Goal: Task Accomplishment & Management: Complete application form

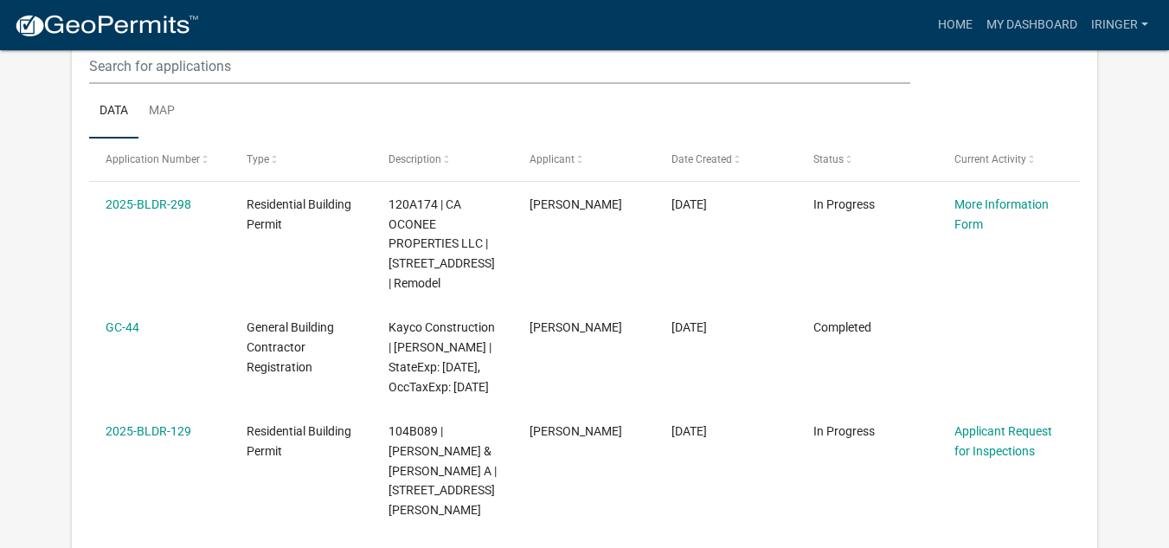
scroll to position [248, 0]
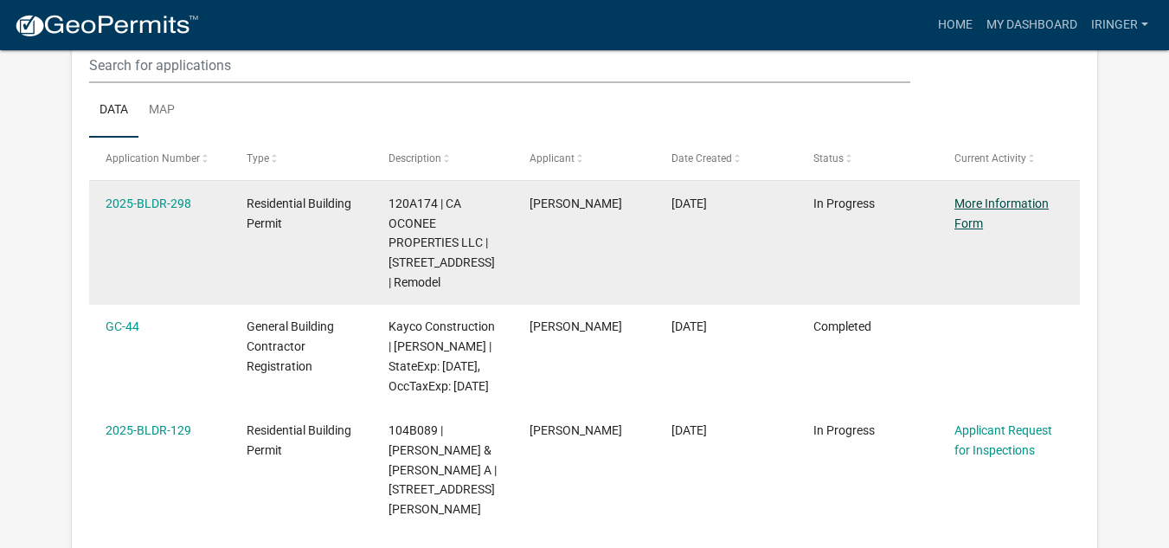
click at [959, 216] on link "More Information Form" at bounding box center [1001, 213] width 94 height 34
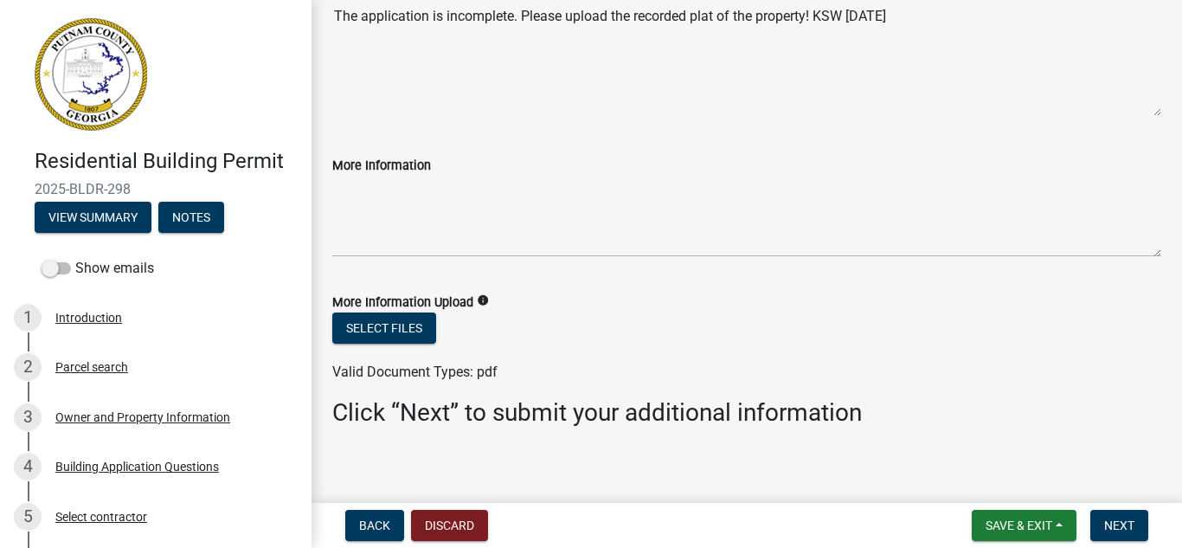
scroll to position [147, 0]
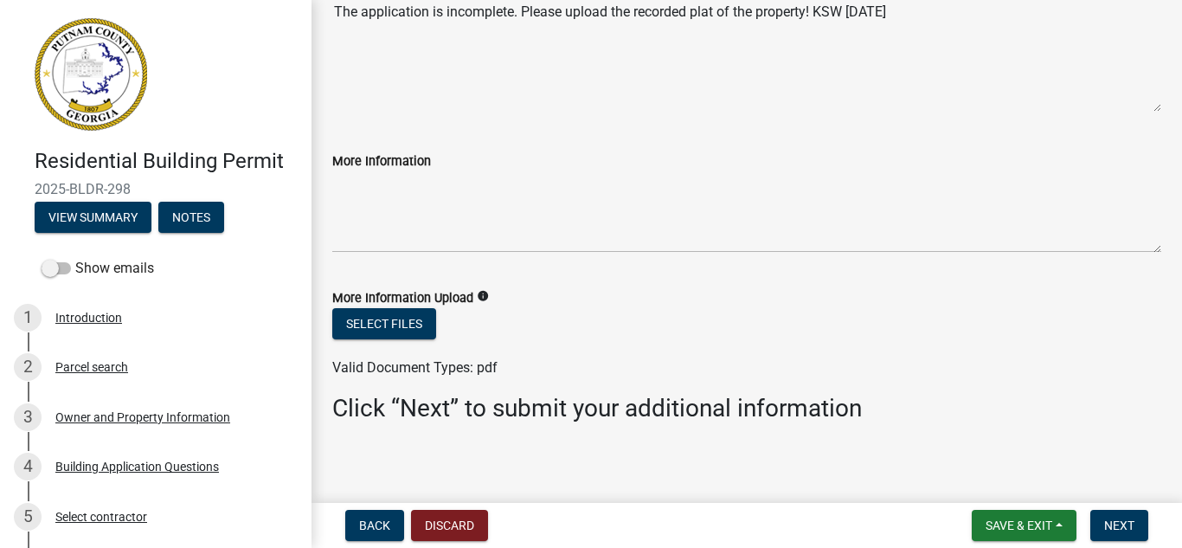
click at [412, 306] on div "More Information Upload info" at bounding box center [746, 297] width 829 height 21
click at [407, 324] on button "Select files" at bounding box center [384, 323] width 104 height 31
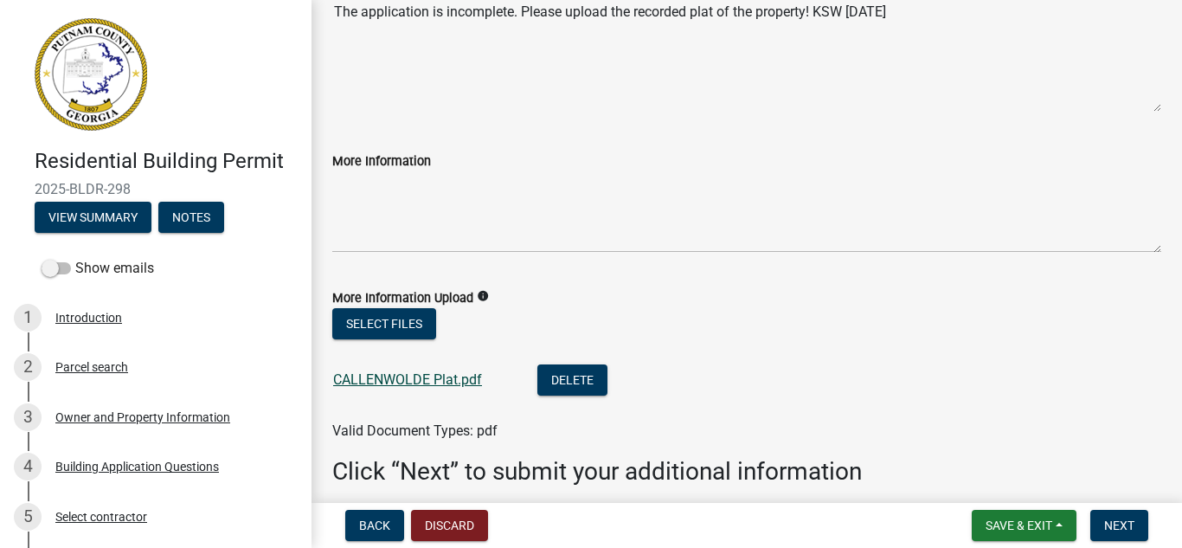
click at [430, 379] on link "CALLENWOLDE Plat.pdf" at bounding box center [407, 379] width 149 height 16
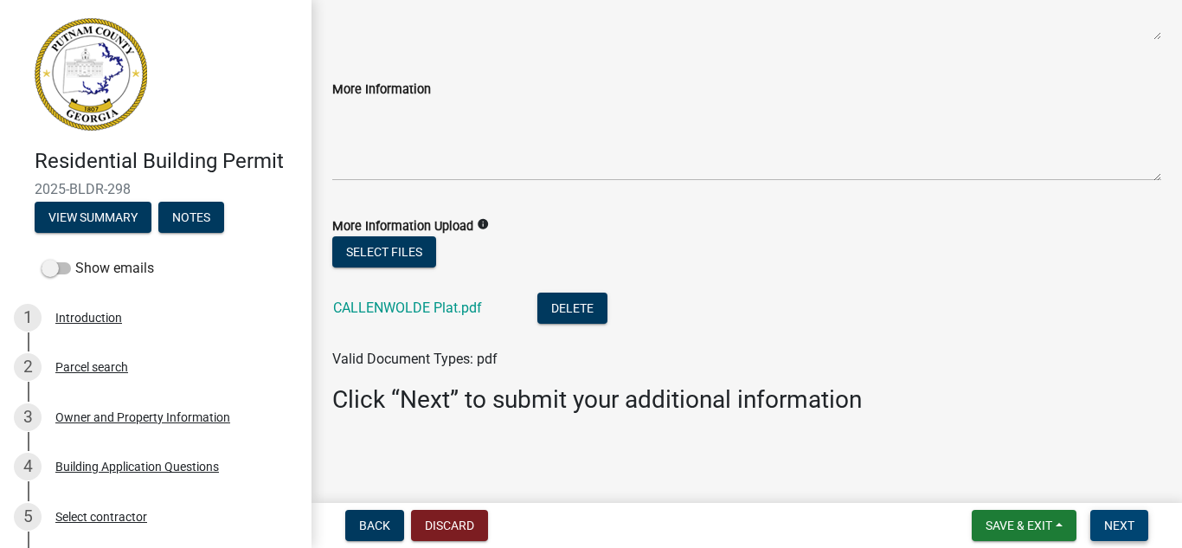
click at [1126, 519] on span "Next" at bounding box center [1119, 525] width 30 height 14
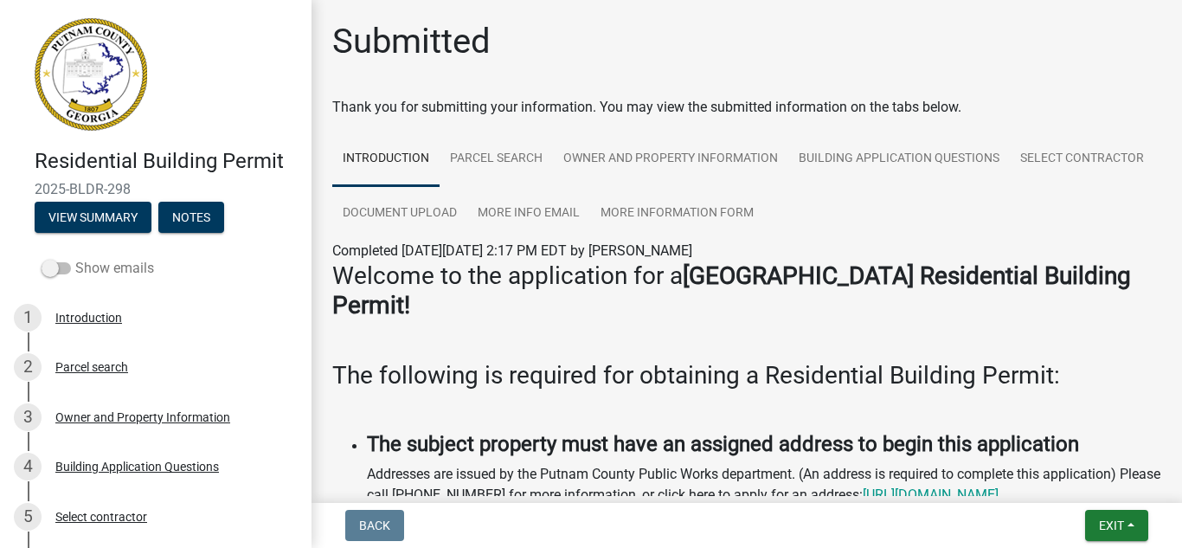
click at [56, 268] on span at bounding box center [56, 268] width 29 height 12
click at [75, 258] on input "Show emails" at bounding box center [75, 258] width 0 height 0
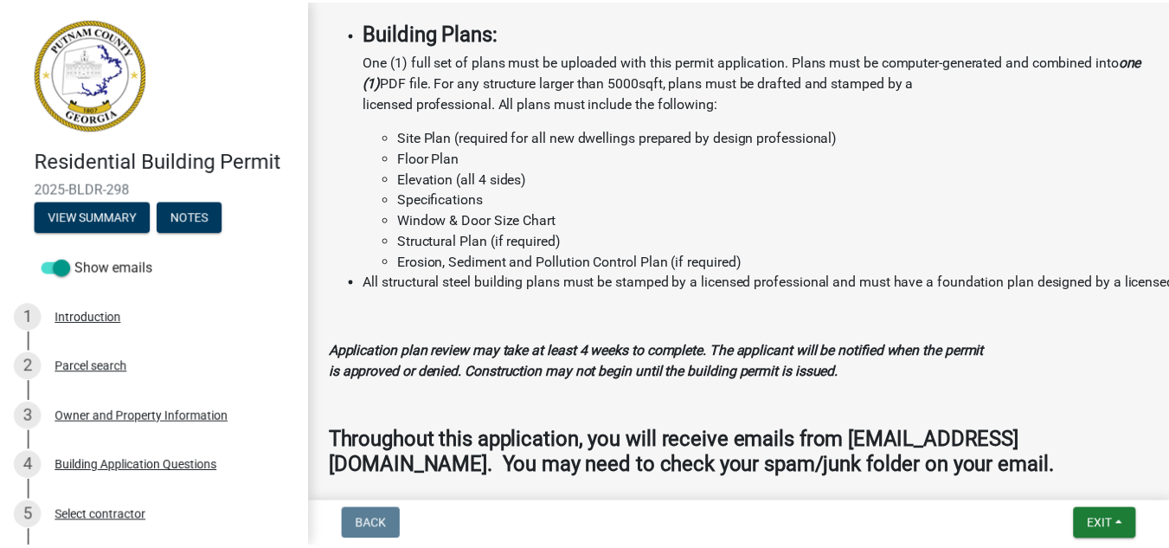
scroll to position [1863, 0]
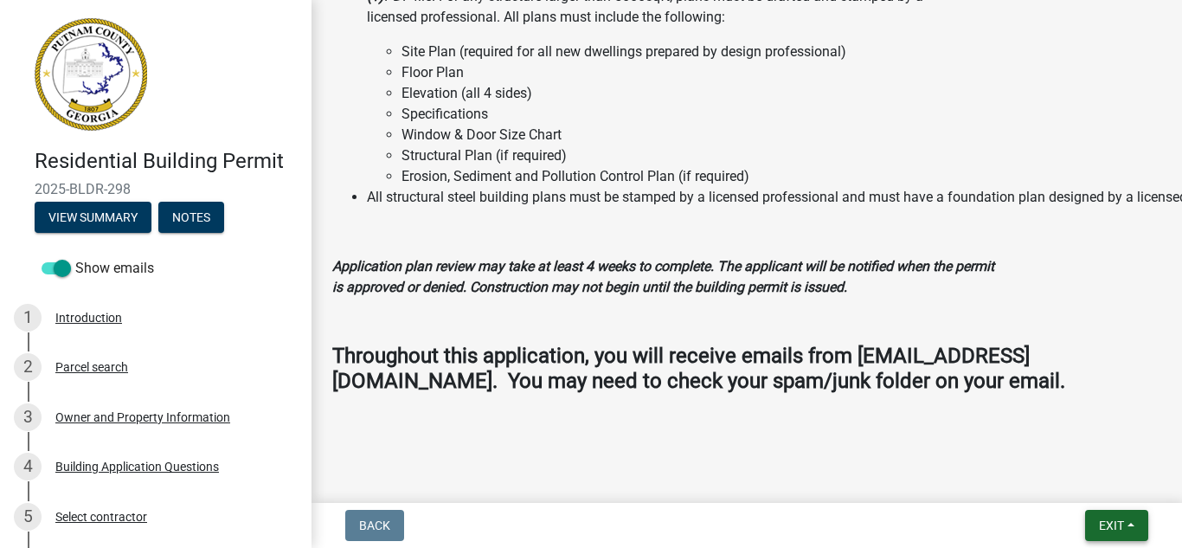
click at [1114, 518] on span "Exit" at bounding box center [1111, 525] width 25 height 14
click at [1038, 479] on button "Save & Exit" at bounding box center [1079, 480] width 138 height 42
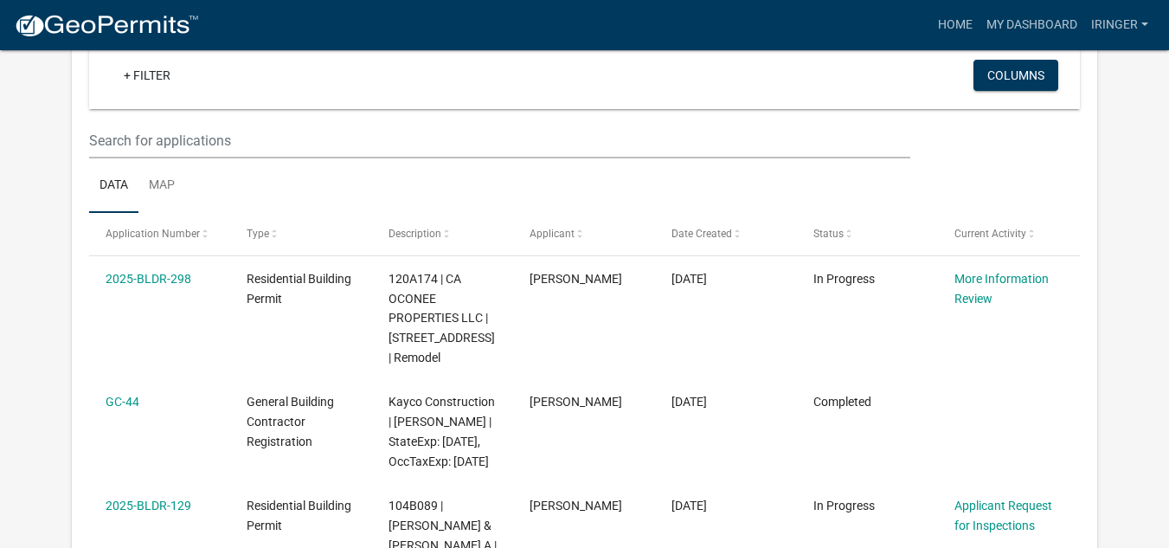
scroll to position [174, 0]
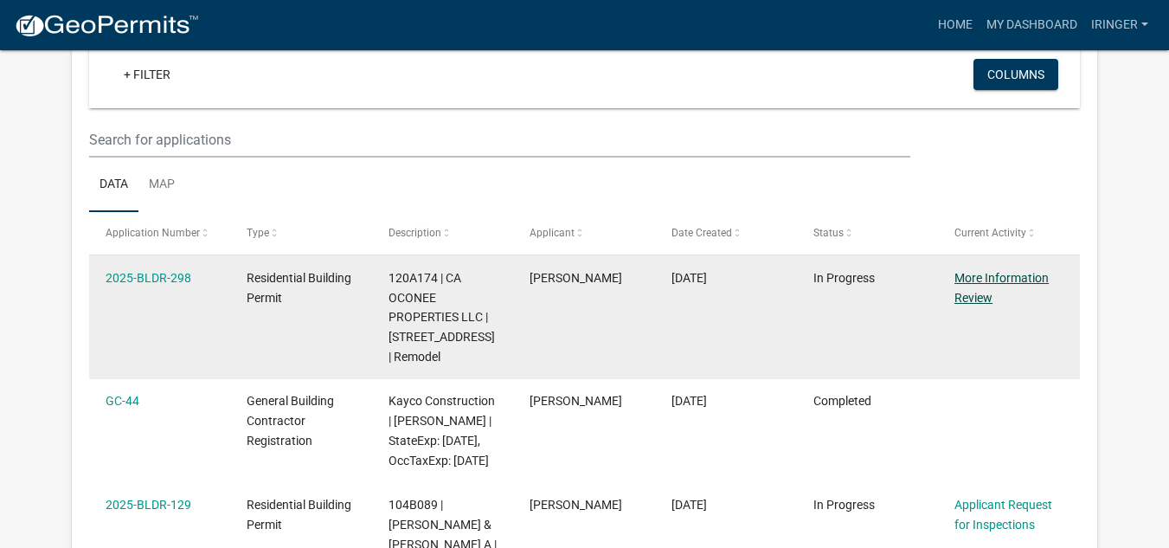
click at [972, 276] on link "More Information Review" at bounding box center [1001, 288] width 94 height 34
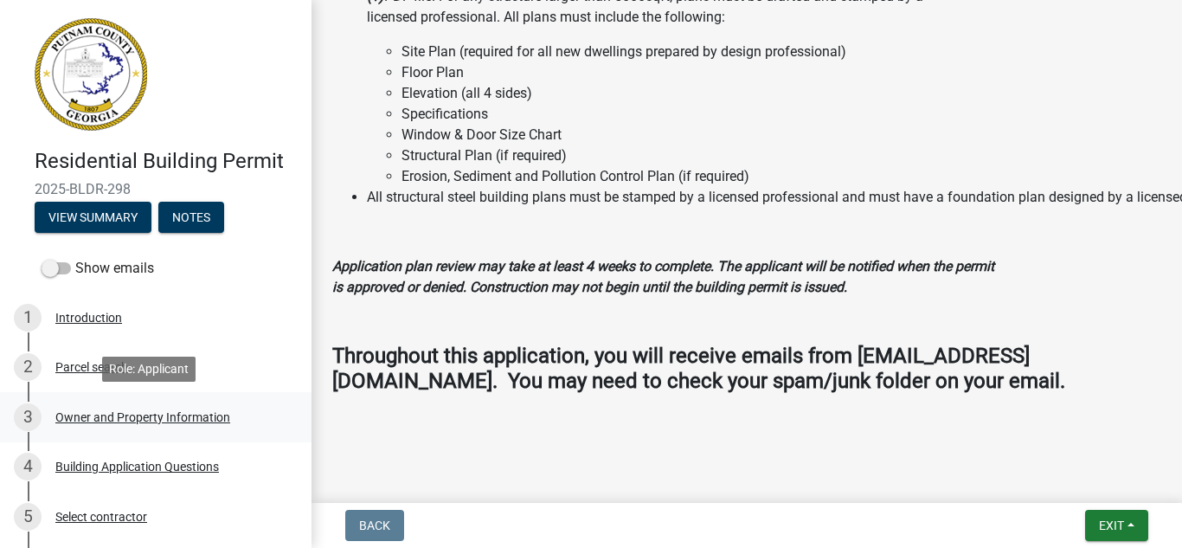
scroll to position [266, 0]
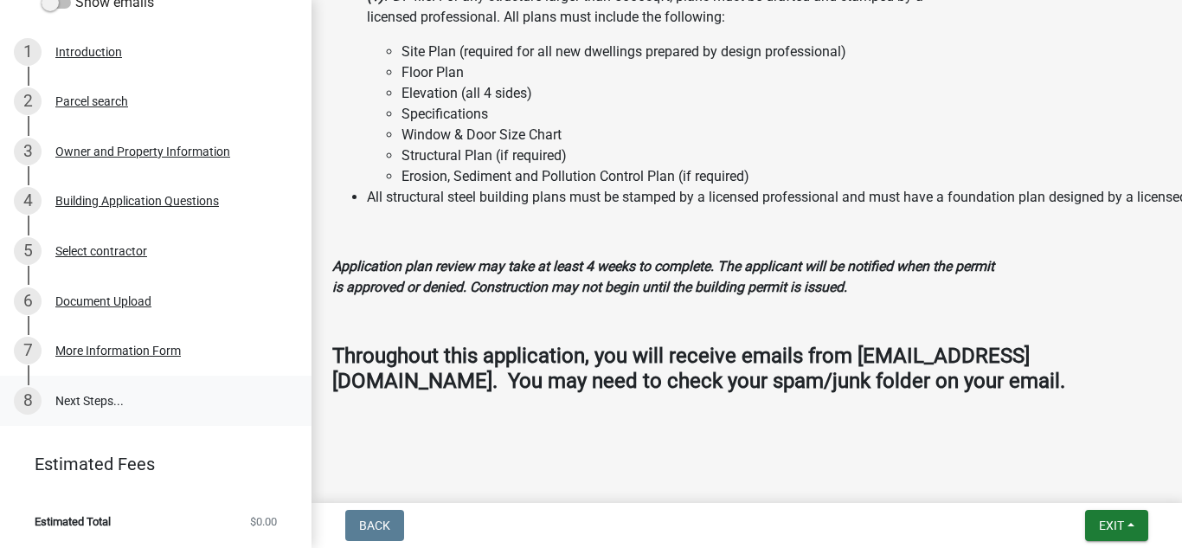
click at [76, 403] on link "8 Next Steps..." at bounding box center [155, 400] width 311 height 50
click at [90, 348] on div "More Information Form" at bounding box center [117, 350] width 125 height 12
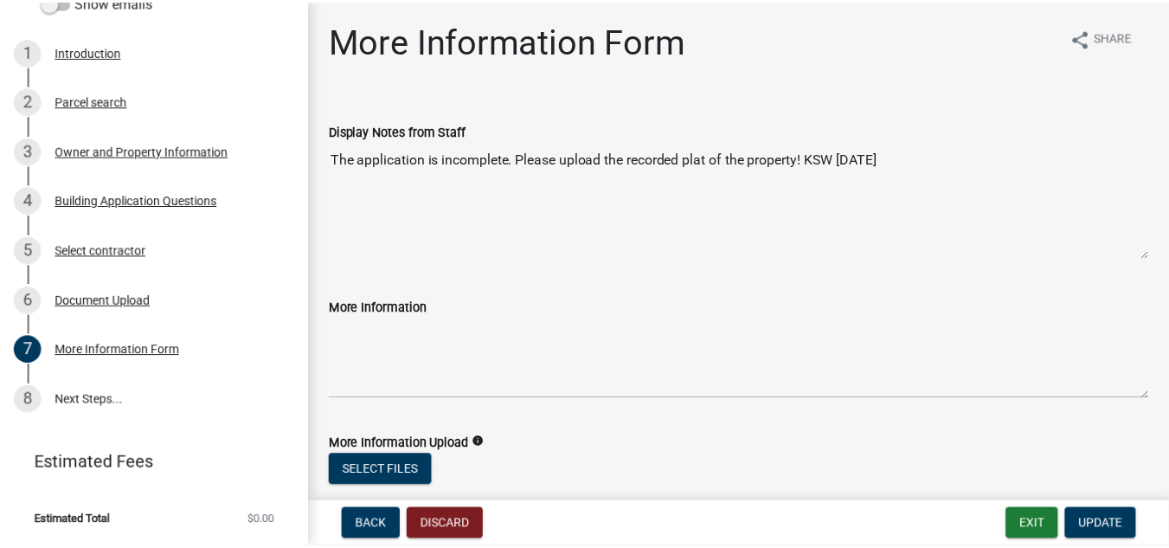
scroll to position [219, 0]
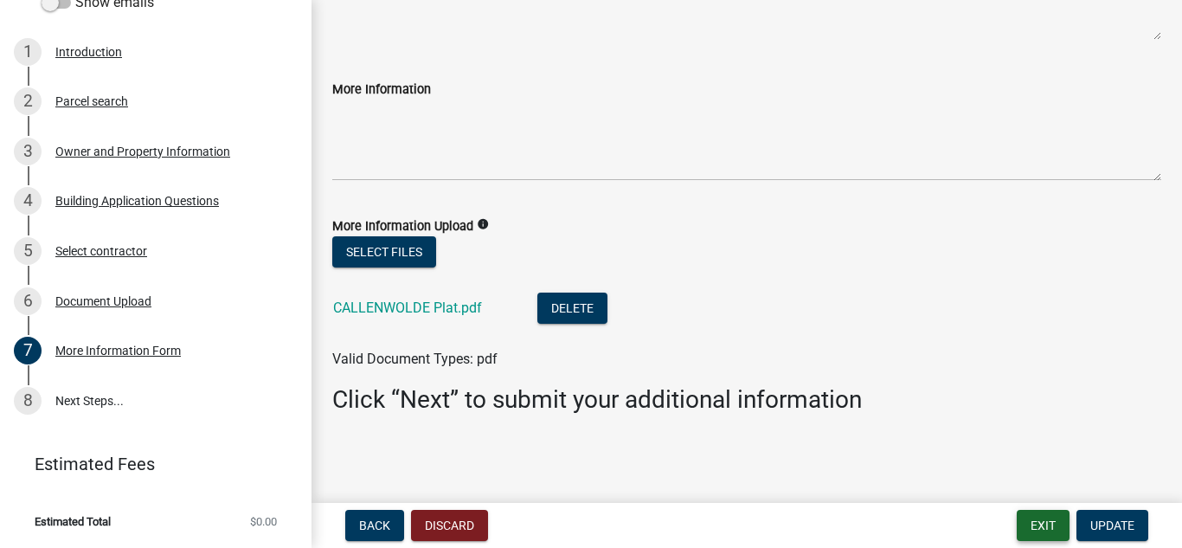
click at [1030, 522] on button "Exit" at bounding box center [1043, 525] width 53 height 31
